Goal: Answer question/provide support: Answer question/provide support

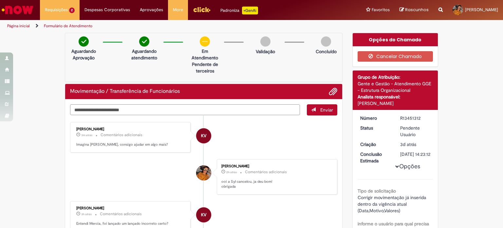
click at [189, 113] on textarea "Digite sua mensagem aqui..." at bounding box center [185, 109] width 230 height 11
type textarea "**********"
click at [325, 109] on span "Enviar" at bounding box center [327, 110] width 13 height 6
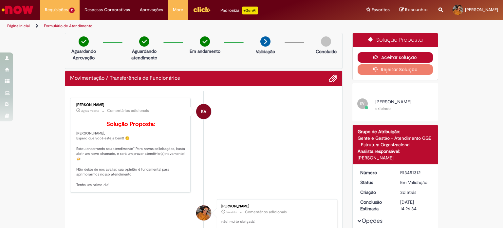
click at [400, 57] on button "Aceitar solução" at bounding box center [396, 57] width 76 height 10
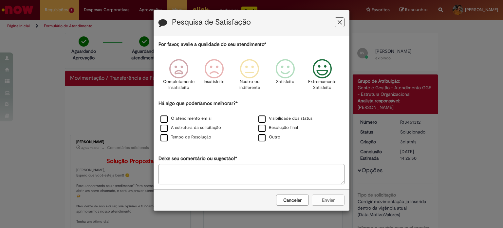
click at [325, 75] on icon "Feedback" at bounding box center [322, 69] width 25 height 20
click at [177, 117] on label "O atendimento em si" at bounding box center [186, 118] width 51 height 6
click at [175, 127] on label "A estrutura da solicitação" at bounding box center [191, 128] width 61 height 6
click at [176, 135] on label "Tempo de Resolução" at bounding box center [186, 137] width 51 height 6
click at [319, 197] on button "Enviar" at bounding box center [328, 199] width 33 height 11
